Goal: Task Accomplishment & Management: Use online tool/utility

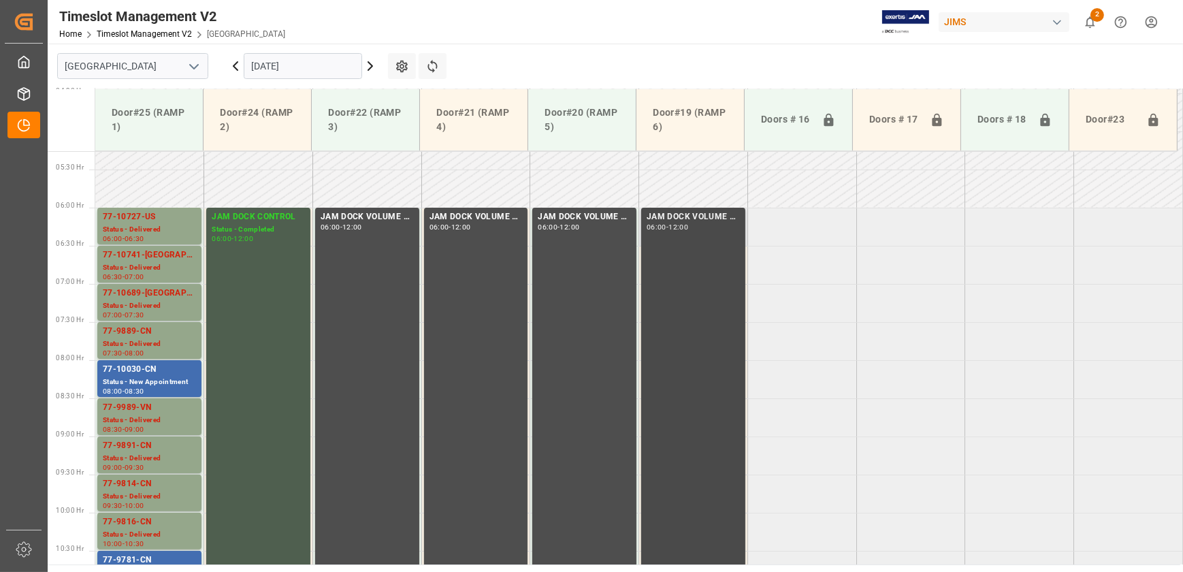
scroll to position [463, 0]
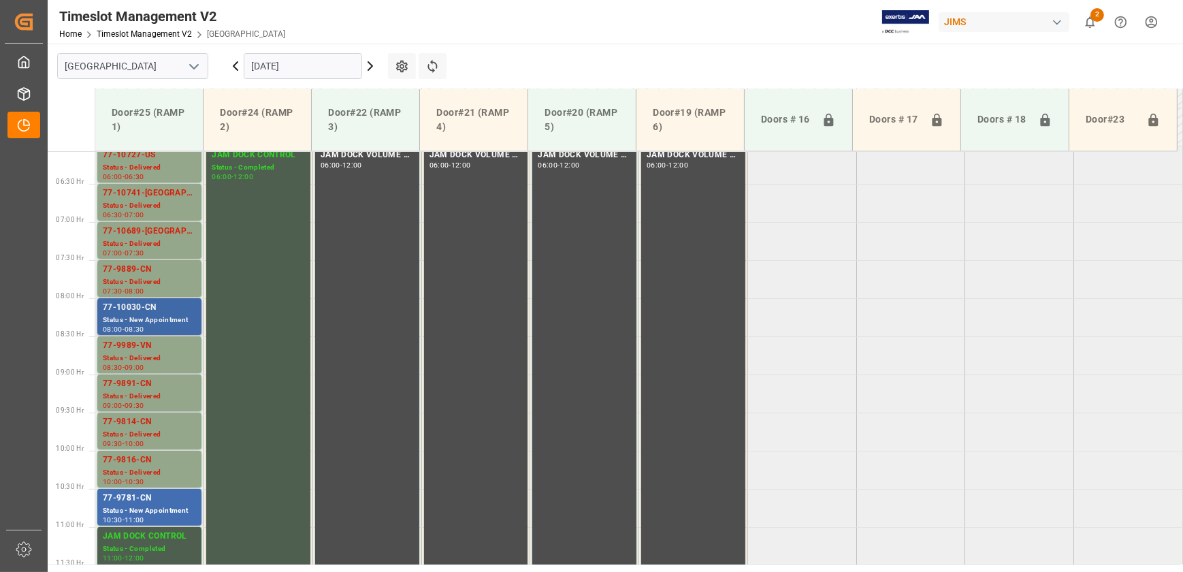
click at [144, 304] on div "77-10030-CN" at bounding box center [149, 308] width 93 height 14
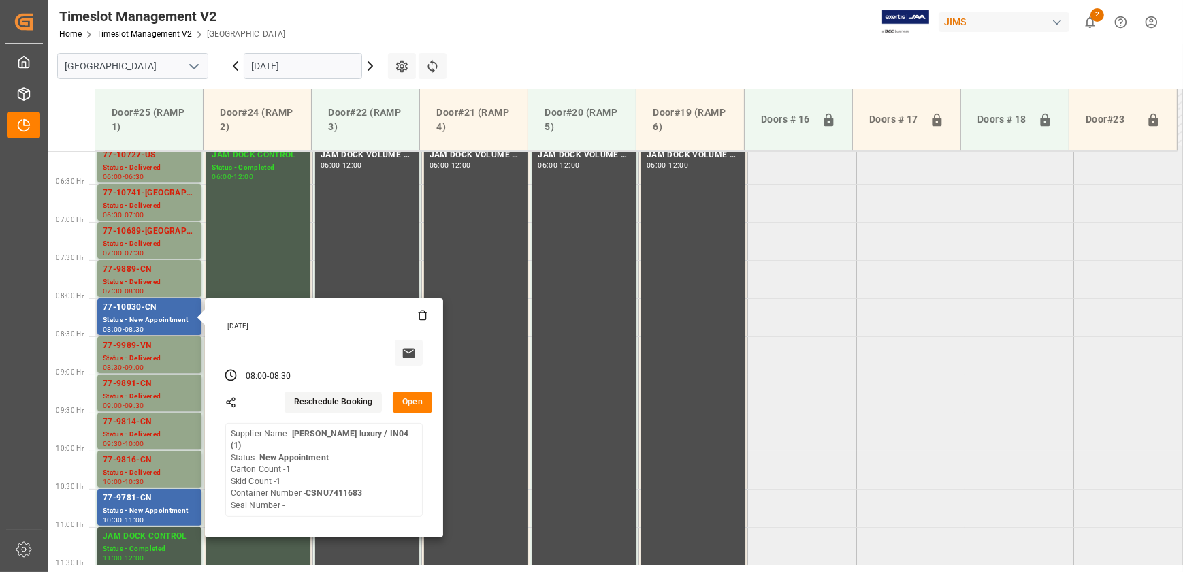
click at [415, 397] on button "Open" at bounding box center [412, 402] width 39 height 22
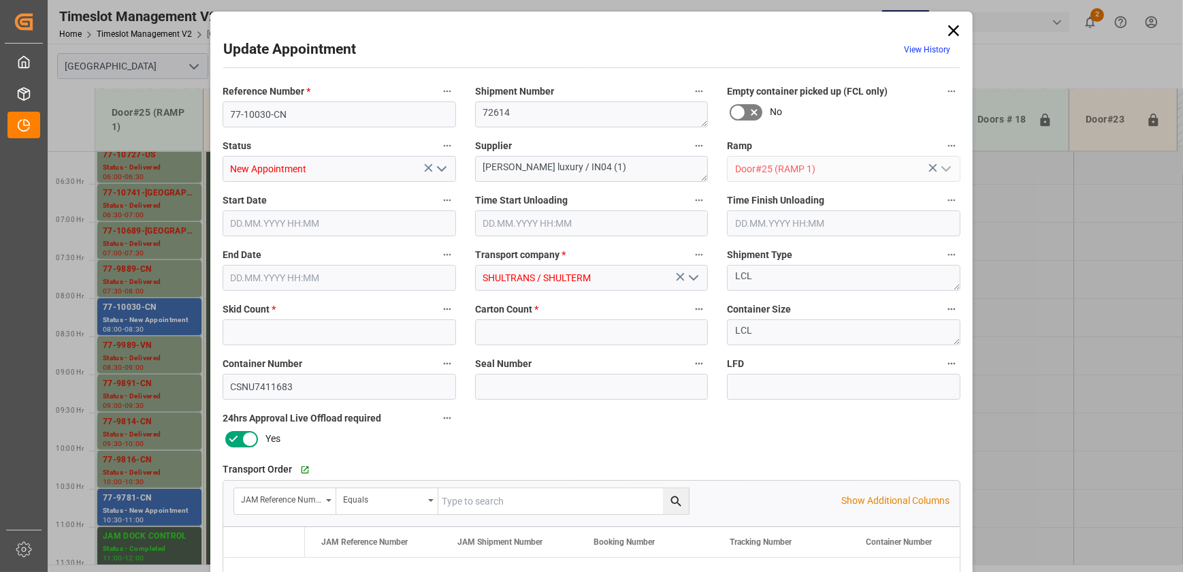
type input "1"
type input "[DATE] 08:00"
type input "[DATE] 08:30"
type input "[DATE] 17:59"
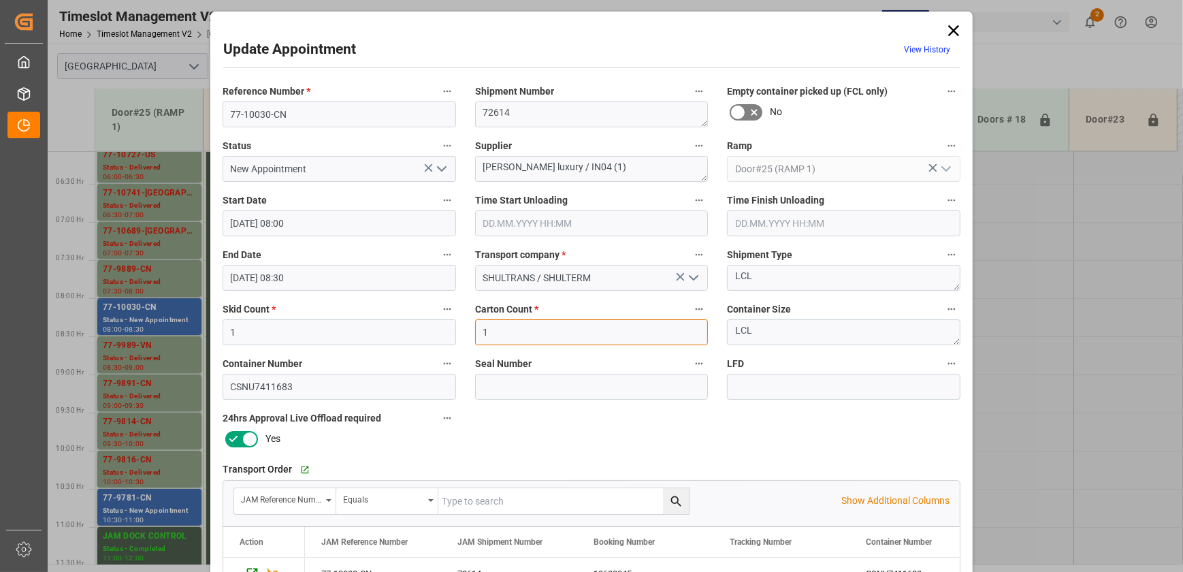
click at [504, 327] on input "1" at bounding box center [591, 332] width 233 height 26
type input "66"
click at [440, 169] on icon "open menu" at bounding box center [441, 169] width 16 height 16
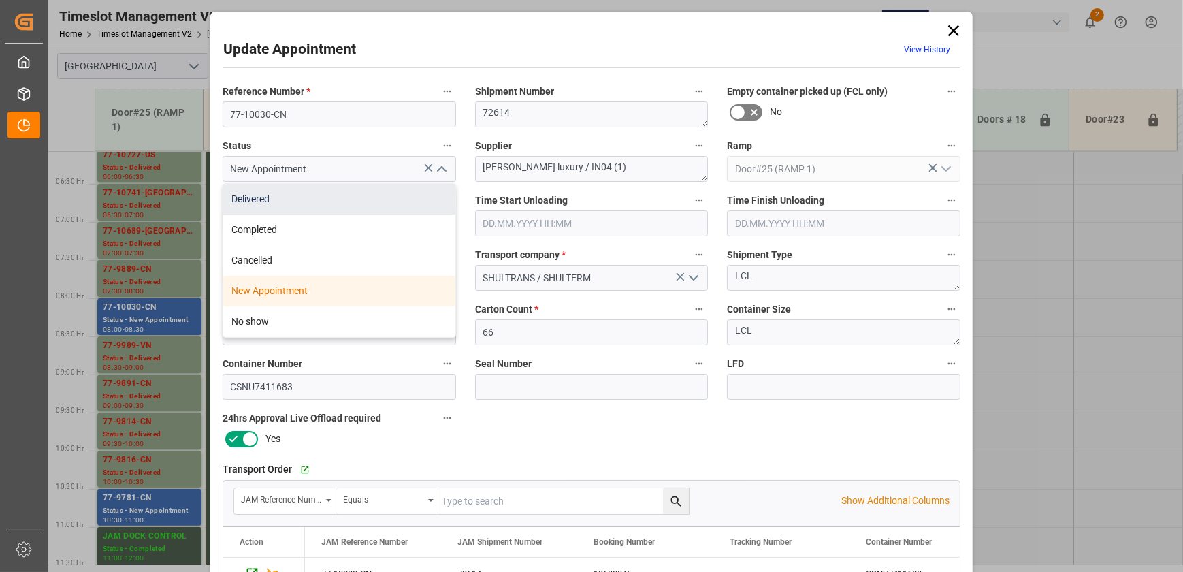
click at [425, 199] on div "Delivered" at bounding box center [339, 199] width 232 height 31
type input "Delivered"
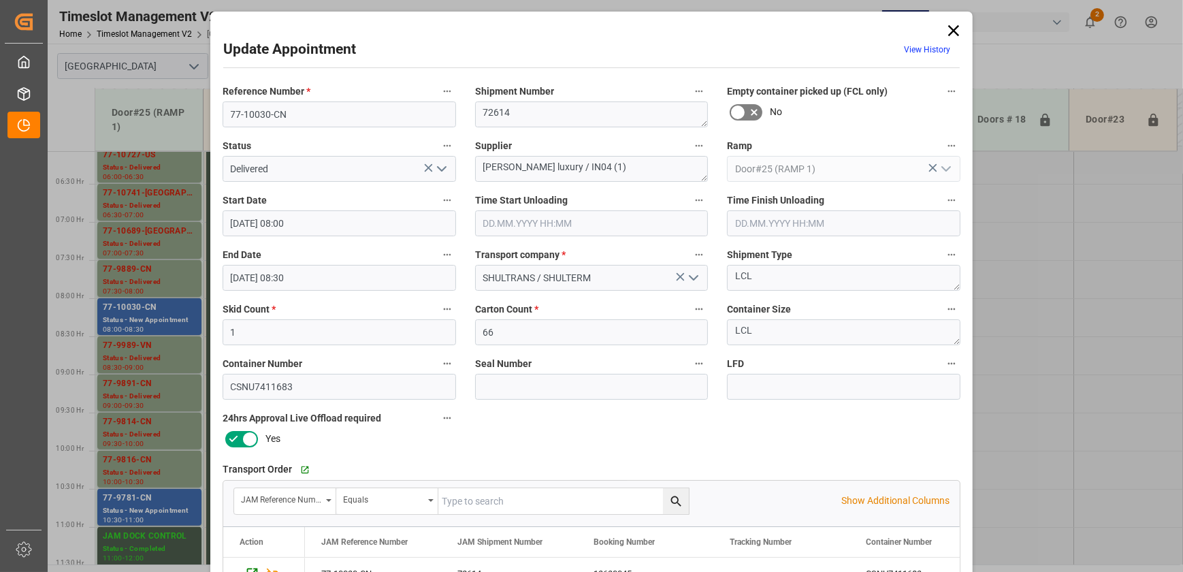
click at [557, 224] on input "text" at bounding box center [591, 223] width 233 height 26
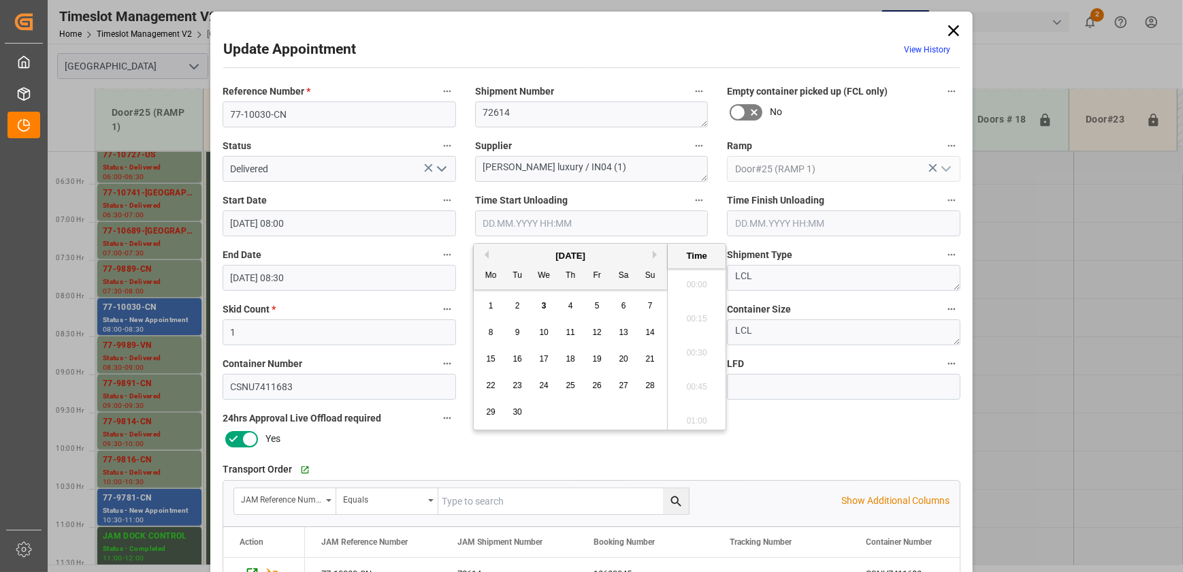
scroll to position [1637, 0]
click at [538, 305] on div "3" at bounding box center [543, 306] width 17 height 16
click at [701, 382] on li "12:45" at bounding box center [696, 383] width 58 height 34
type input "[DATE] 12:45"
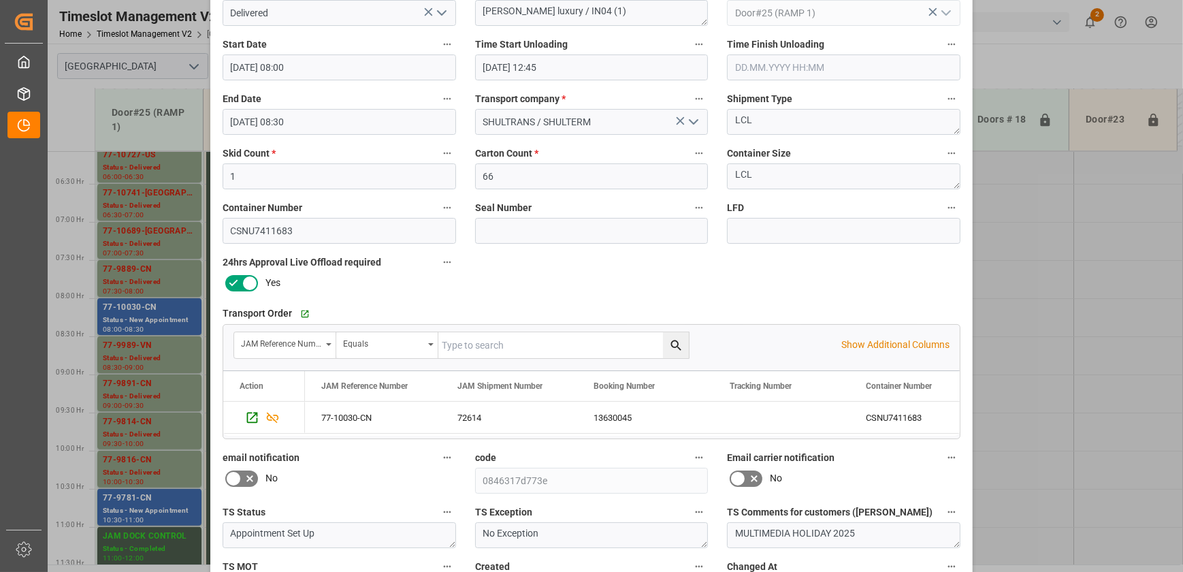
scroll to position [254, 0]
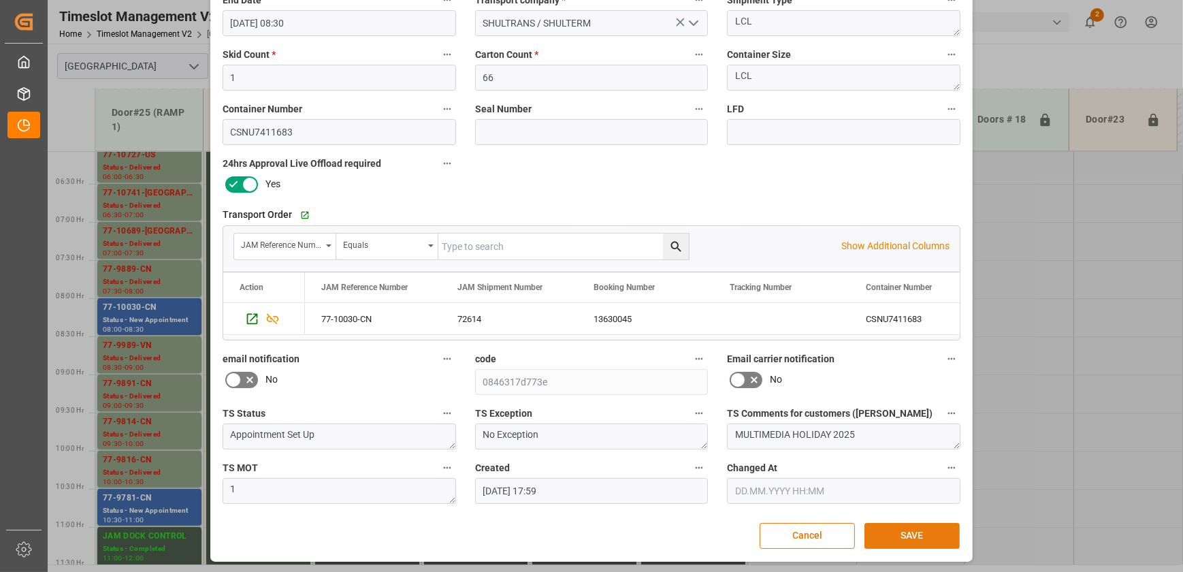
click at [908, 533] on button "SAVE" at bounding box center [911, 536] width 95 height 26
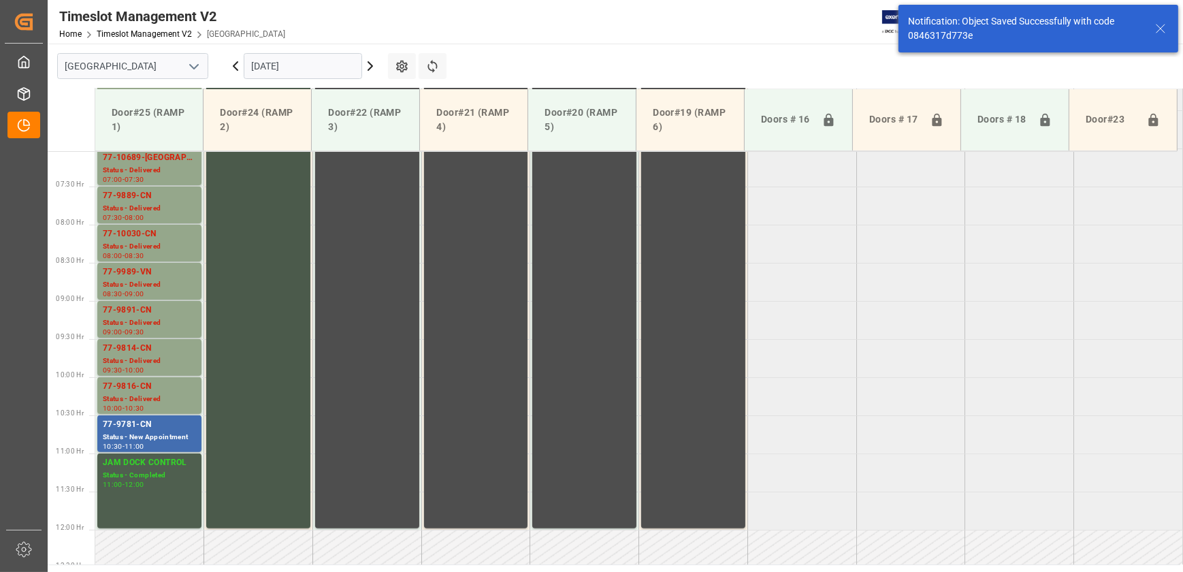
scroll to position [538, 0]
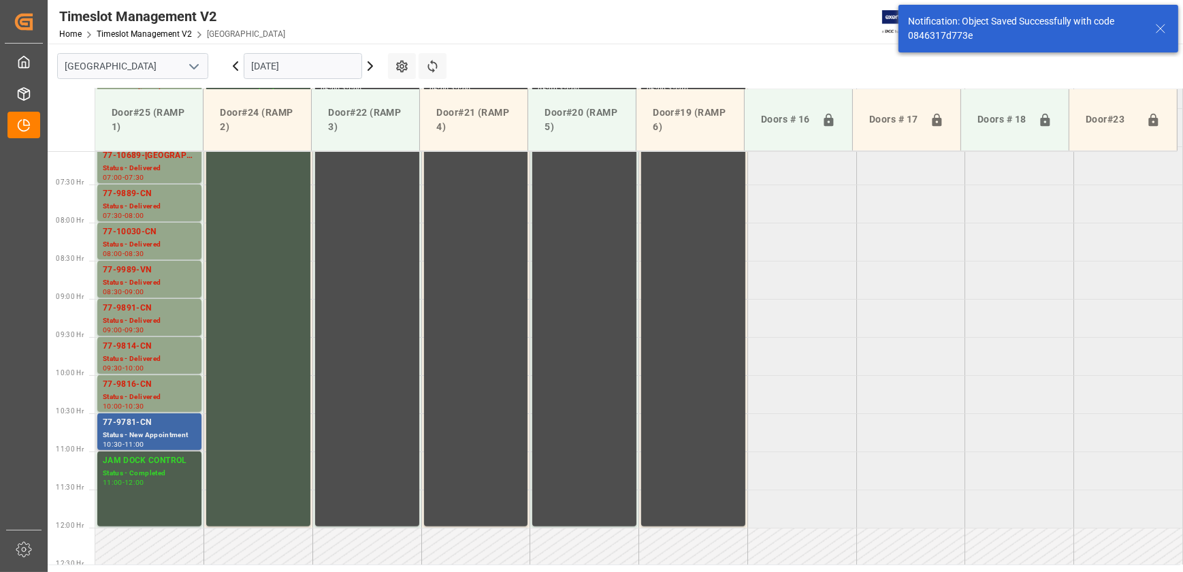
click at [162, 416] on div "77-9781-CN" at bounding box center [149, 423] width 93 height 14
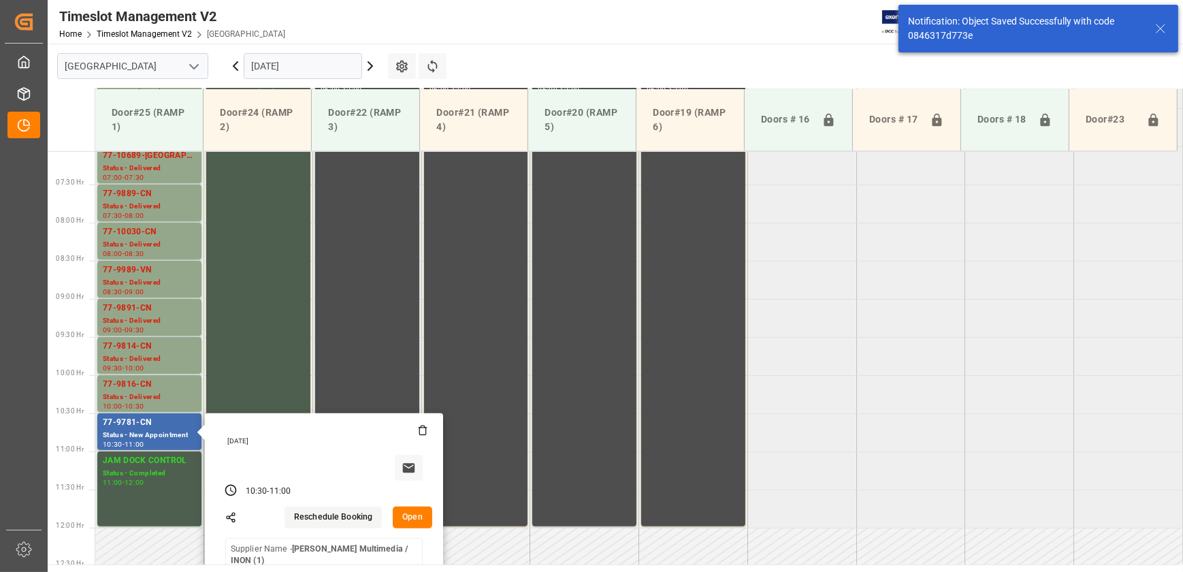
click at [409, 512] on button "Open" at bounding box center [412, 517] width 39 height 22
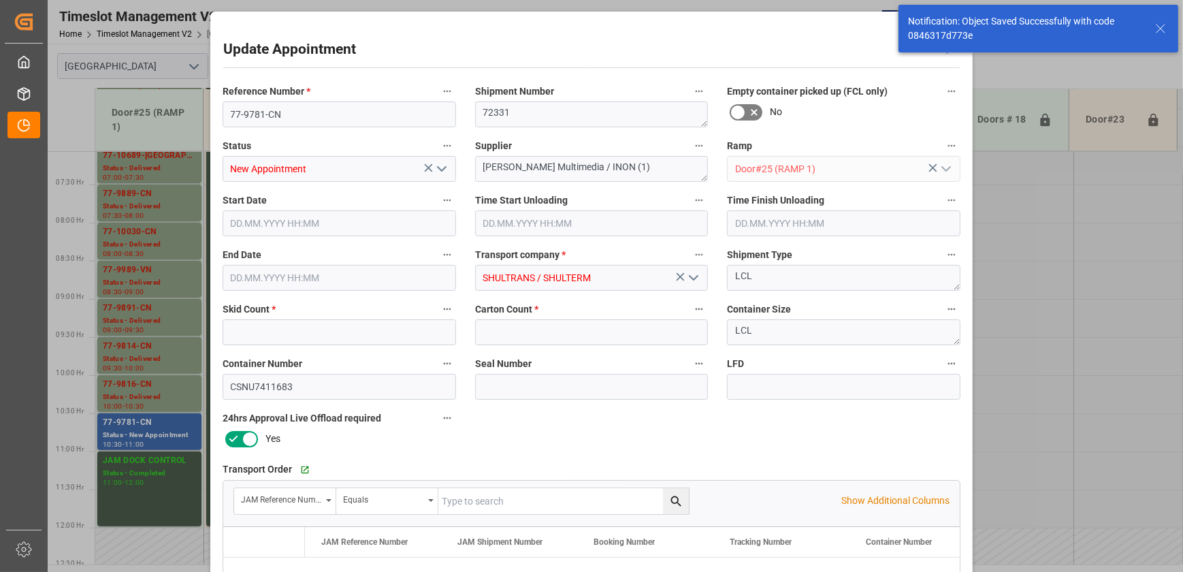
type input "5"
type input "450"
type input "[DATE] 10:30"
type input "[DATE] 11:00"
type input "[DATE] 18:00"
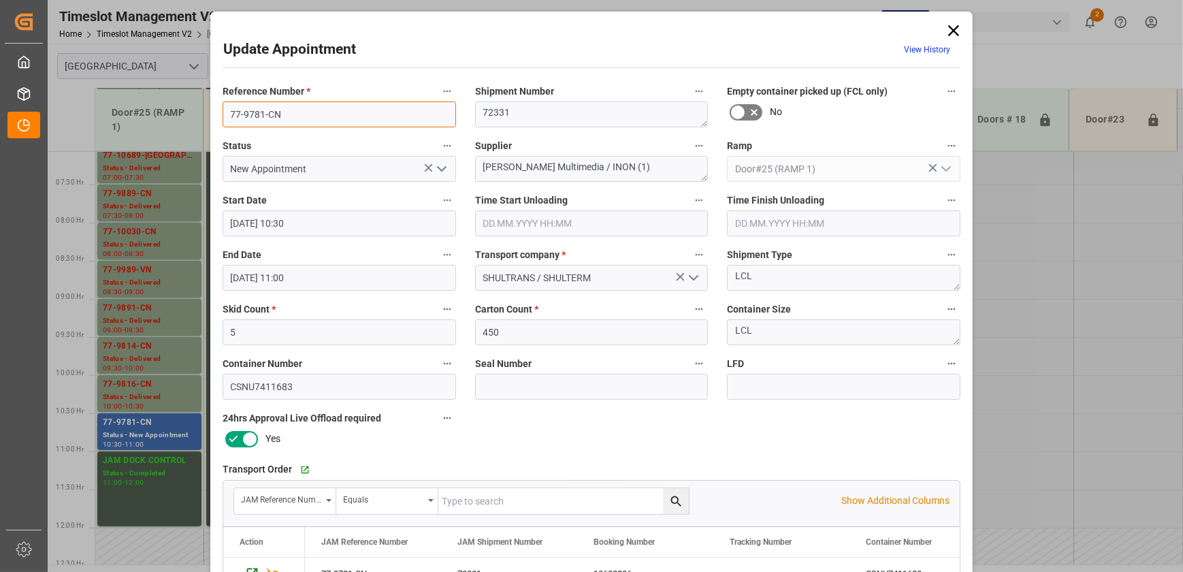
click at [322, 116] on input "77-9781-CN" at bounding box center [338, 114] width 233 height 26
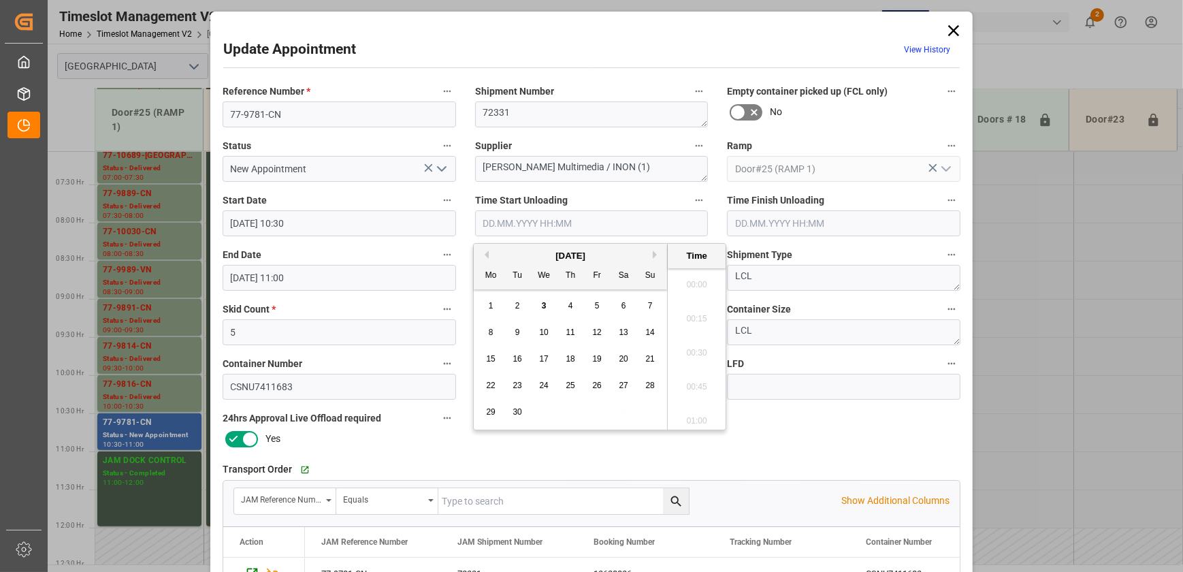
click at [558, 226] on input "text" at bounding box center [591, 223] width 233 height 26
click at [544, 307] on span "3" at bounding box center [544, 306] width 5 height 10
click at [694, 380] on li "12:45" at bounding box center [696, 383] width 58 height 34
type input "[DATE] 12:45"
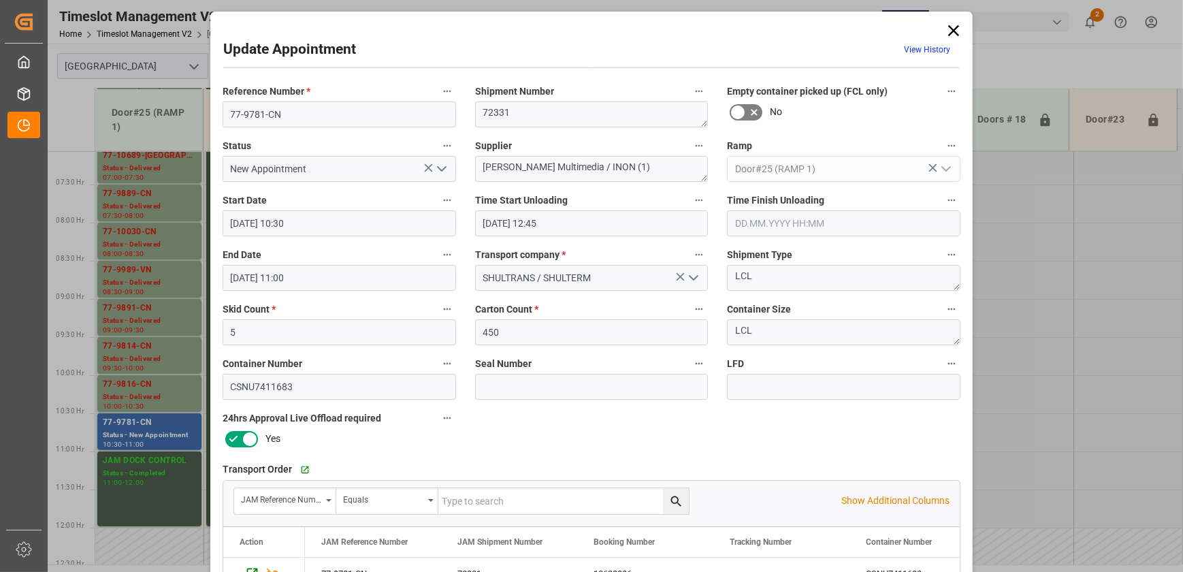
click at [438, 167] on polyline "open menu" at bounding box center [442, 169] width 8 height 4
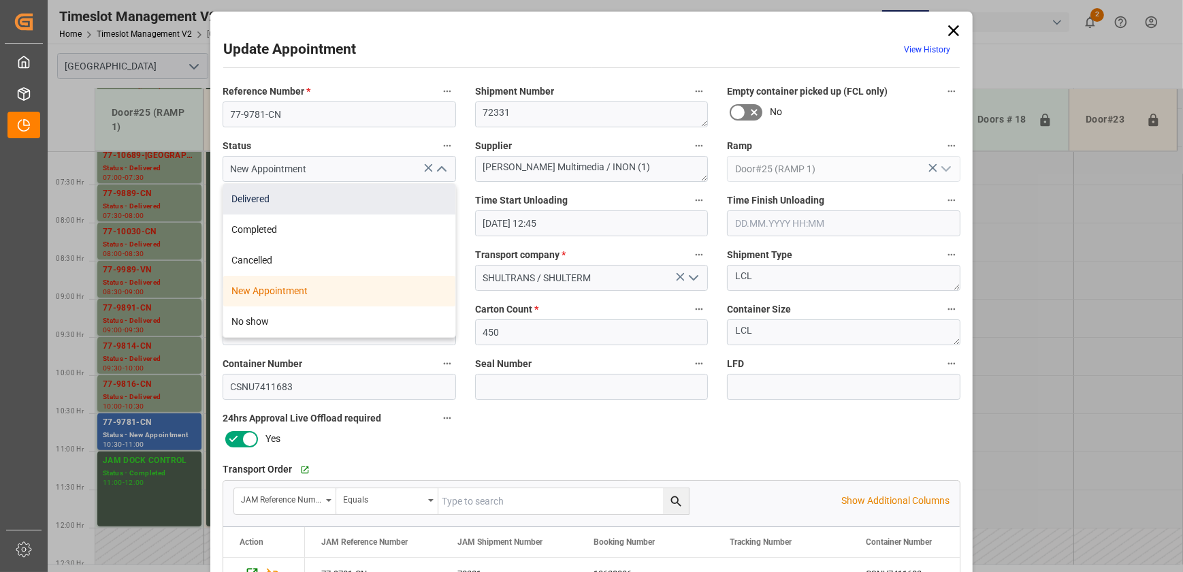
click at [369, 200] on div "Delivered" at bounding box center [339, 199] width 232 height 31
type input "Delivered"
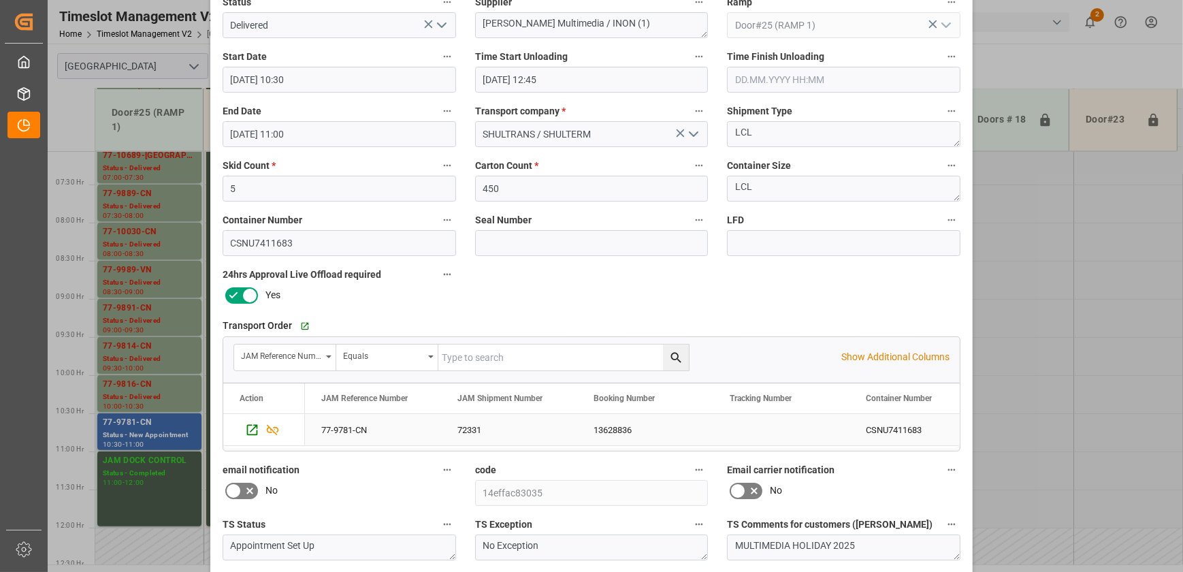
scroll to position [254, 0]
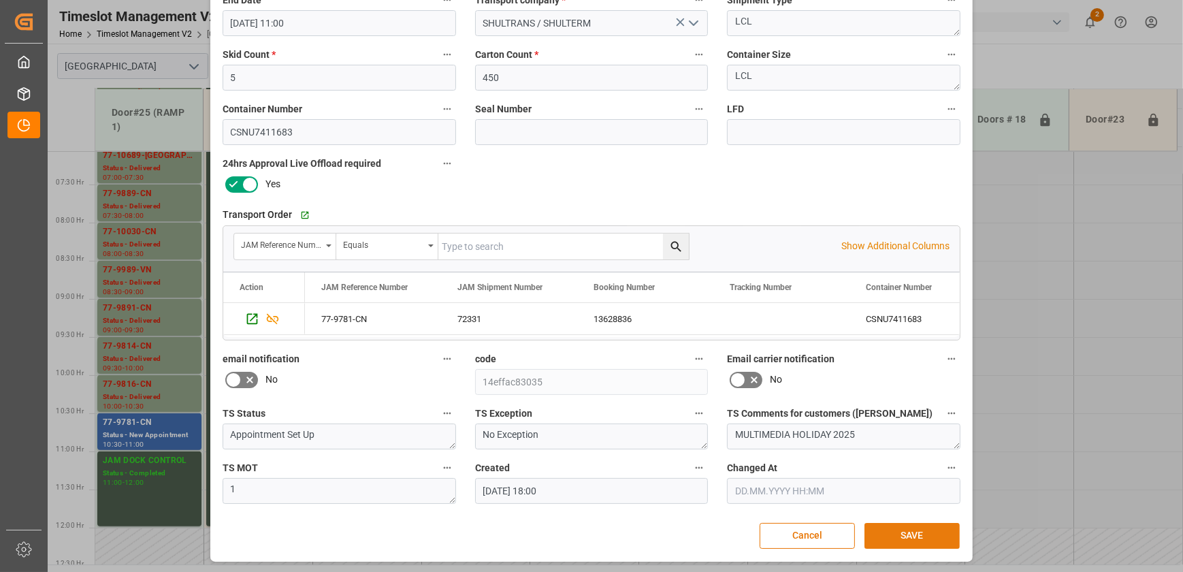
click at [946, 537] on button "SAVE" at bounding box center [911, 536] width 95 height 26
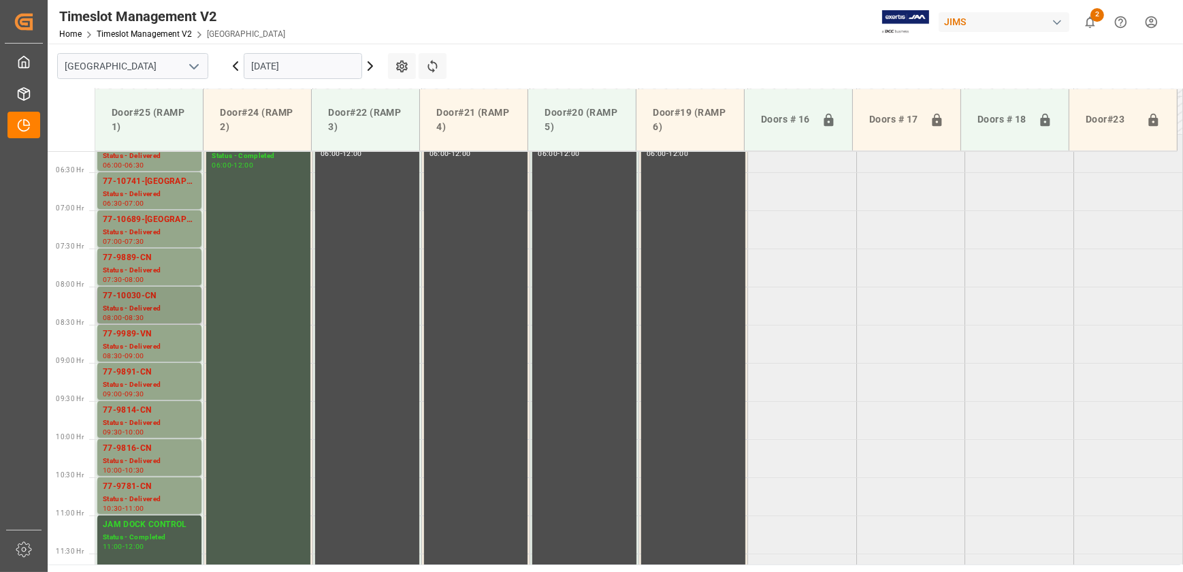
scroll to position [444, 0]
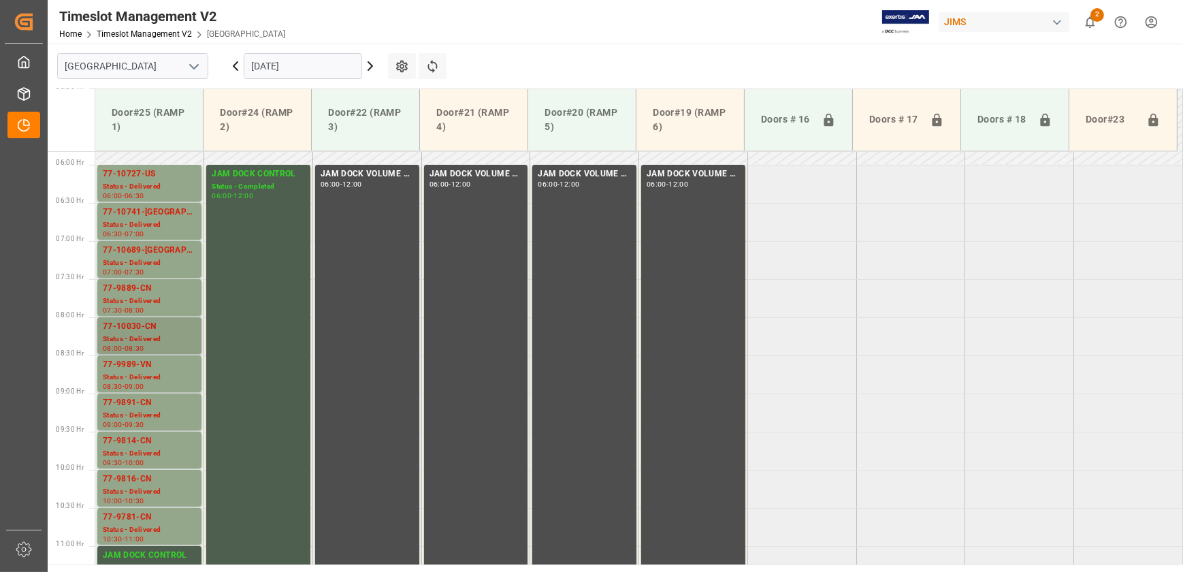
click at [173, 329] on div "77-10030-CN" at bounding box center [149, 327] width 93 height 14
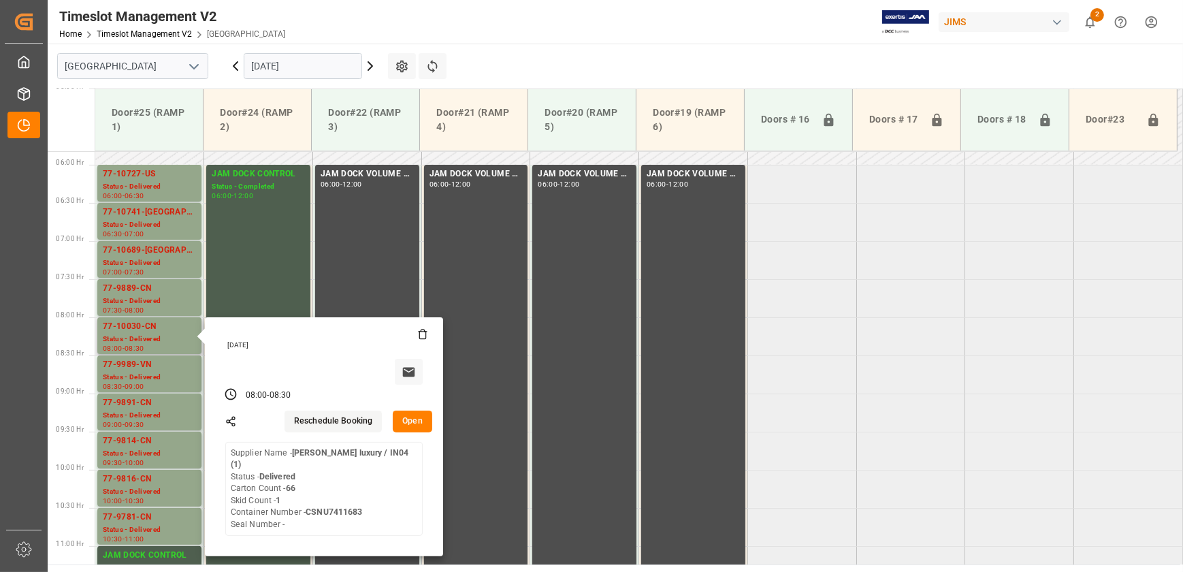
click at [416, 416] on button "Open" at bounding box center [412, 421] width 39 height 22
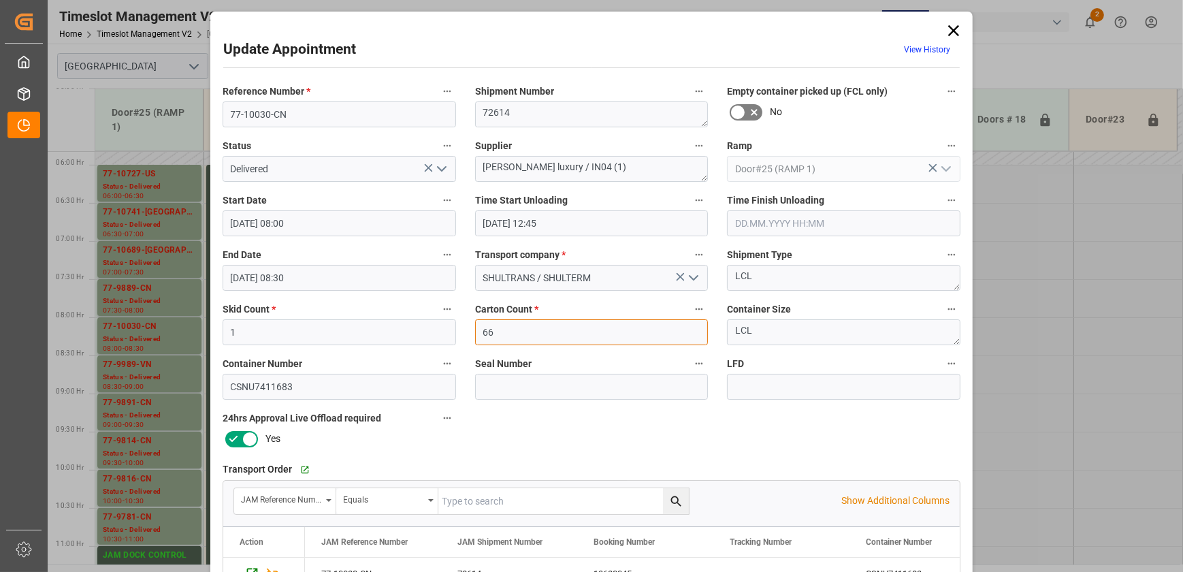
click at [516, 329] on input "66" at bounding box center [591, 332] width 233 height 26
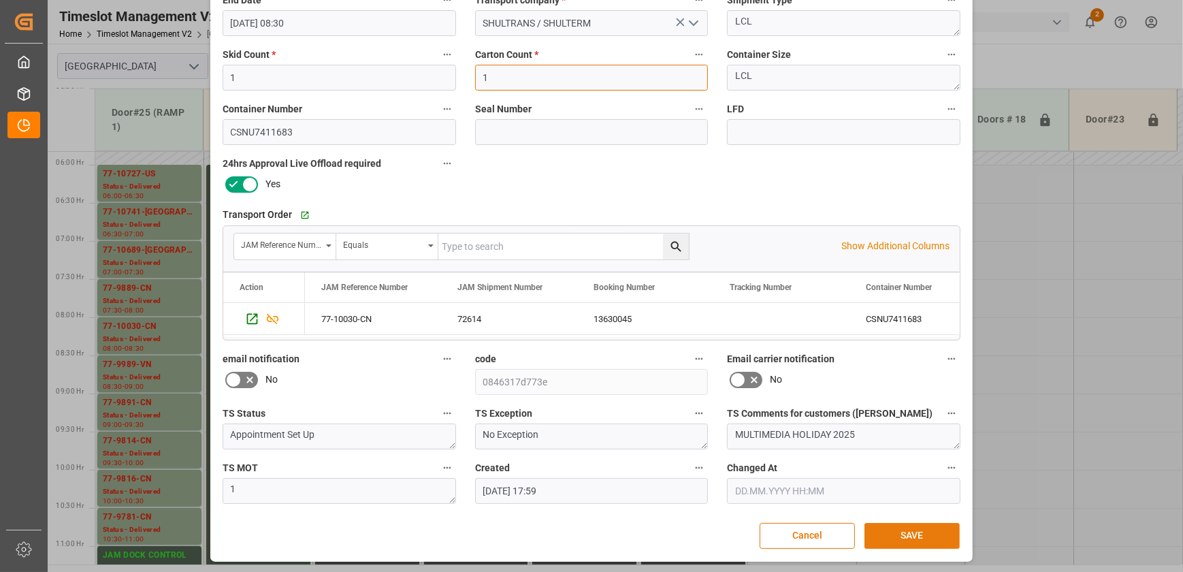
type input "1"
click at [914, 534] on button "SAVE" at bounding box center [911, 536] width 95 height 26
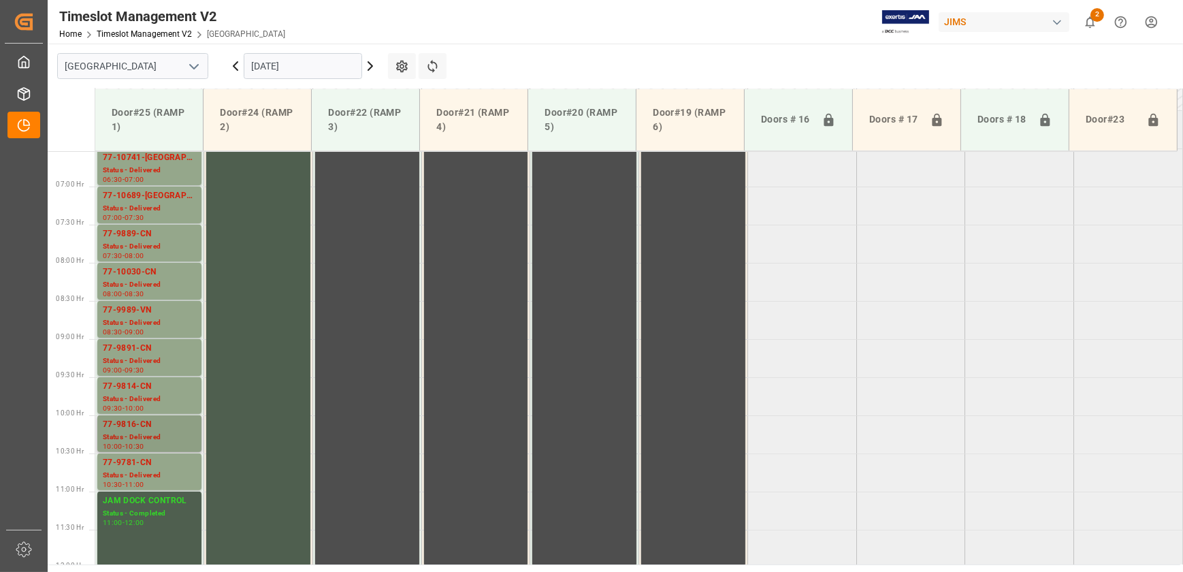
scroll to position [476, 0]
